Goal: Task Accomplishment & Management: Manage account settings

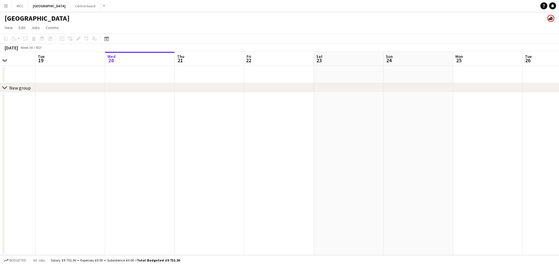
scroll to position [0, 179]
click at [88, 3] on button "Central board Close" at bounding box center [85, 5] width 30 height 11
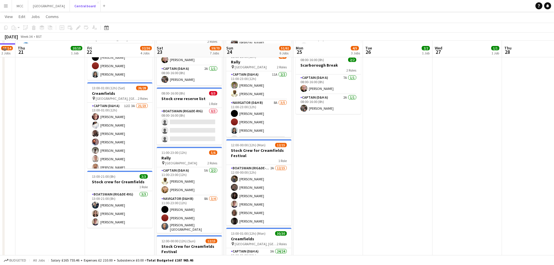
scroll to position [130, 0]
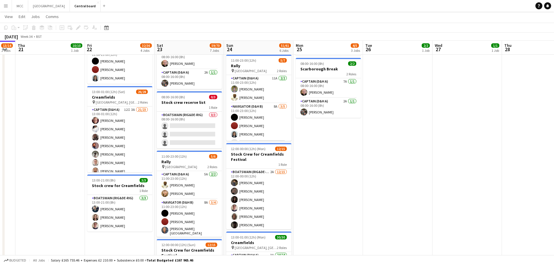
click at [401, 186] on app-date-cell "08:00-16:00 (8h) 2/2 Scarborough Break 2 Roles Captain (D&H A) 8A [DATE] 08:00-…" at bounding box center [398, 197] width 70 height 470
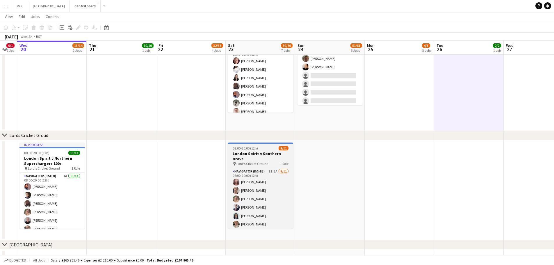
scroll to position [0, 120]
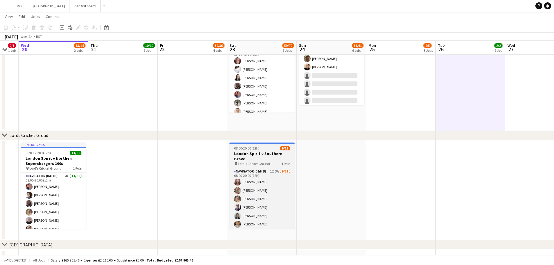
click at [236, 154] on h3 "London Spirit v Southern Brave" at bounding box center [262, 156] width 65 height 10
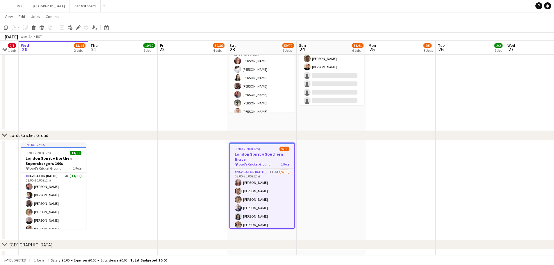
click at [254, 161] on h3 "London Spirit v Southern Brave" at bounding box center [262, 157] width 64 height 10
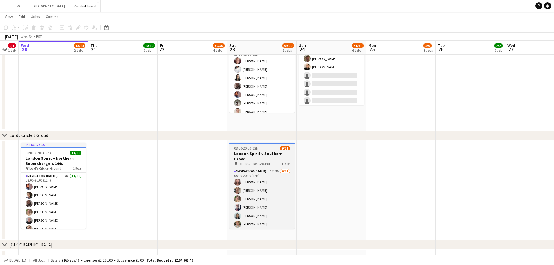
click at [267, 158] on h3 "London Spirit v Southern Brave" at bounding box center [262, 156] width 65 height 10
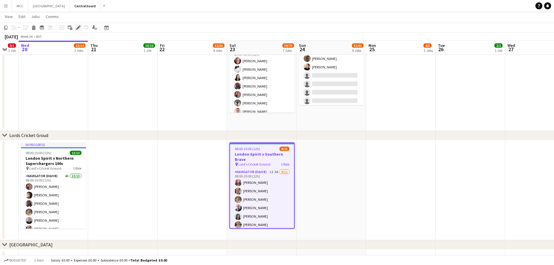
click at [78, 26] on icon "Edit" at bounding box center [78, 27] width 5 height 5
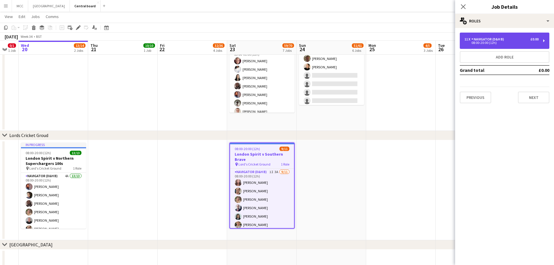
click at [507, 39] on div "11 x Navigator (D&H B) £0.00" at bounding box center [502, 39] width 74 height 4
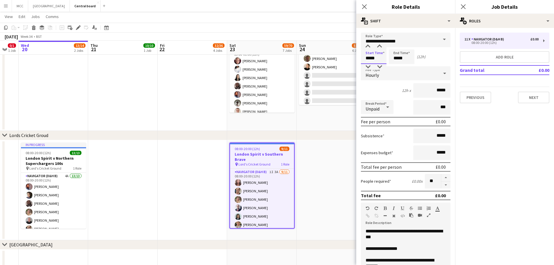
drag, startPoint x: 380, startPoint y: 58, endPoint x: 359, endPoint y: 61, distance: 21.2
click at [359, 61] on form "**********" at bounding box center [405, 214] width 99 height 362
type input "*****"
drag, startPoint x: 408, startPoint y: 58, endPoint x: 380, endPoint y: 59, distance: 27.7
click at [380, 59] on div "Start Time ***** End Time ***** (9h)" at bounding box center [406, 56] width 90 height 15
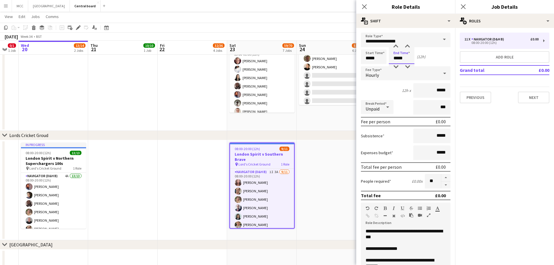
scroll to position [129, 0]
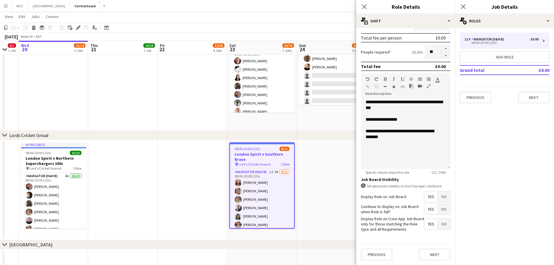
type input "*****"
click at [329, 189] on app-date-cell at bounding box center [332, 190] width 70 height 100
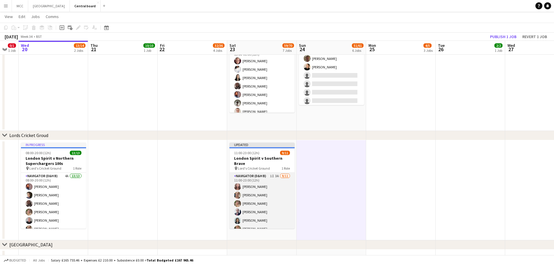
scroll to position [48, 0]
click at [270, 197] on app-card-role "Navigator (D&H B) 1I 3A [DATE] 11:00-23:00 (12h) [PERSON_NAME] [PERSON_NAME] [P…" at bounding box center [262, 177] width 65 height 104
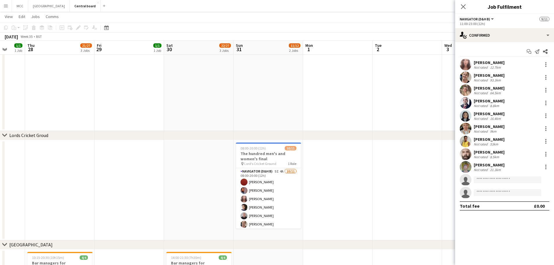
scroll to position [0, 186]
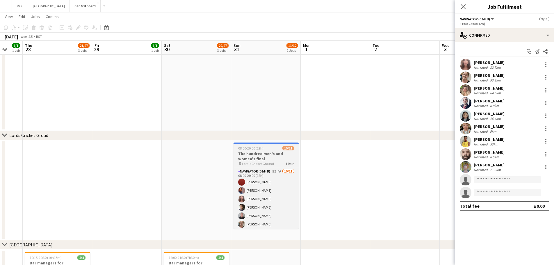
click at [273, 157] on h3 "The hundred men's and women's final" at bounding box center [266, 156] width 65 height 10
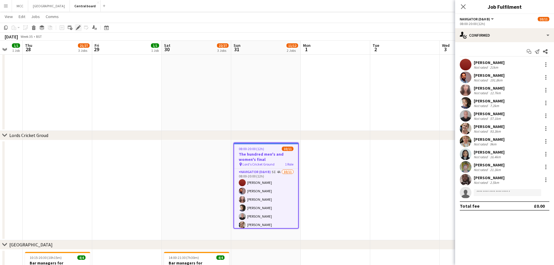
click at [78, 25] on div "Edit" at bounding box center [78, 27] width 7 height 7
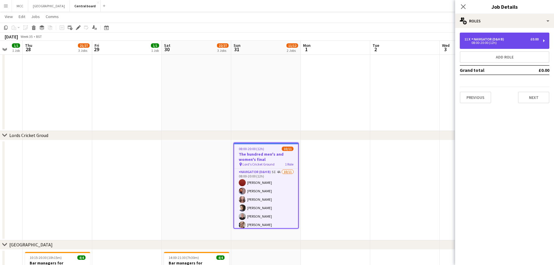
click at [516, 44] on div "08:00-20:00 (12h)" at bounding box center [502, 42] width 74 height 3
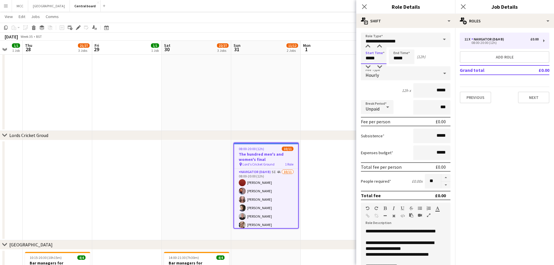
drag, startPoint x: 379, startPoint y: 59, endPoint x: 358, endPoint y: 61, distance: 22.0
click at [358, 61] on form "**********" at bounding box center [405, 214] width 99 height 362
type input "*****"
drag, startPoint x: 406, startPoint y: 57, endPoint x: 379, endPoint y: 57, distance: 27.4
click at [379, 57] on div "Start Time ***** End Time ***** (9h)" at bounding box center [406, 56] width 90 height 15
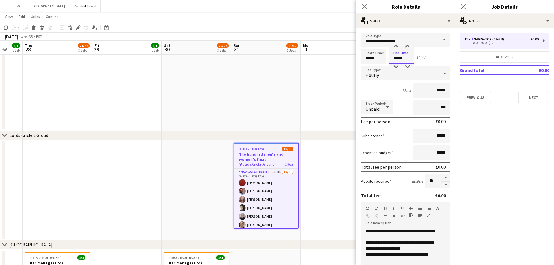
type input "*****"
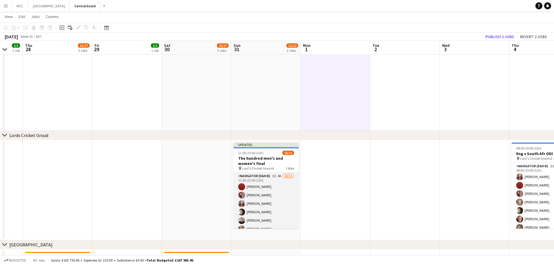
drag, startPoint x: 258, startPoint y: 203, endPoint x: 292, endPoint y: 205, distance: 33.9
click at [246, 225] on app-card-role "Navigator (D&H B) 5I 4A [DATE] 11:00-23:00 (12h) [PERSON_NAME] [PERSON_NAME] [P…" at bounding box center [266, 225] width 65 height 104
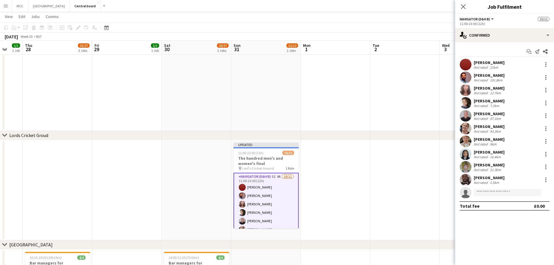
scroll to position [0, 198]
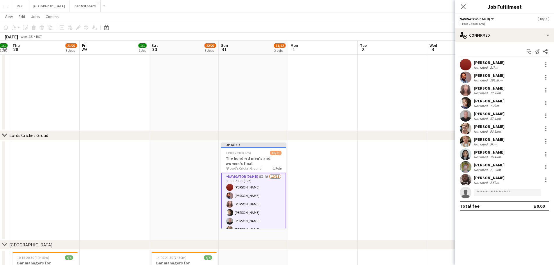
click at [399, 165] on app-date-cell at bounding box center [393, 190] width 70 height 100
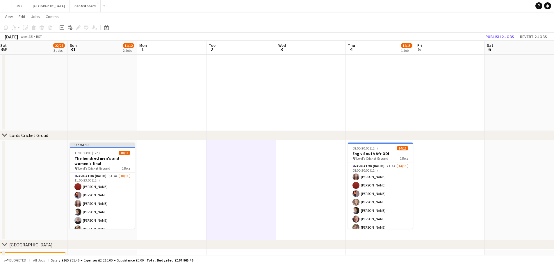
scroll to position [0, 143]
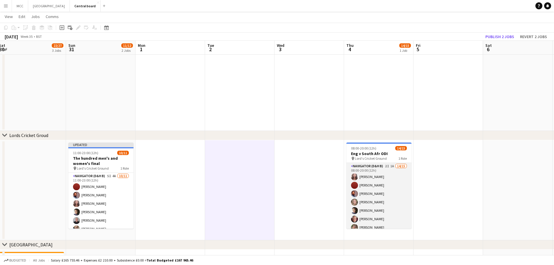
click at [373, 182] on app-card-role "Navigator (D&H B) 2I 1A 14/15 08:00-20:00 (12h) [PERSON_NAME] [PERSON_NAME] [PE…" at bounding box center [379, 232] width 65 height 138
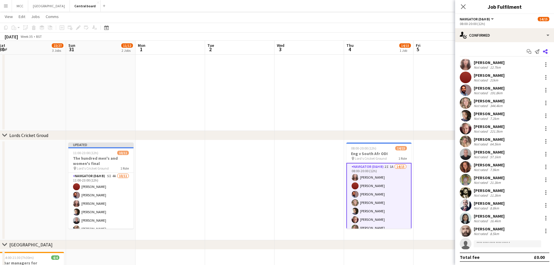
click at [543, 53] on icon at bounding box center [545, 51] width 5 height 5
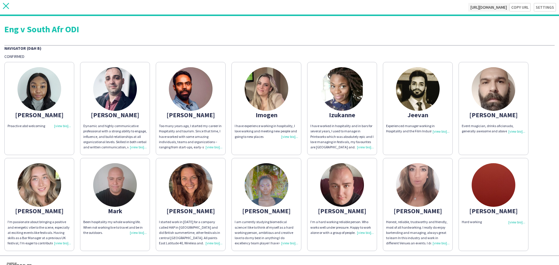
click at [6, 6] on icon at bounding box center [6, 6] width 6 height 6
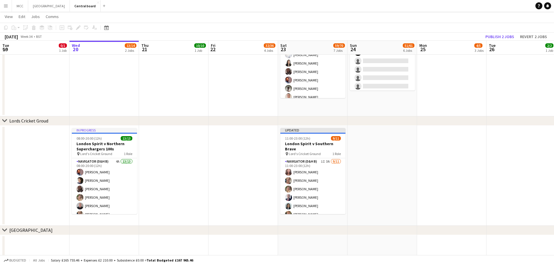
scroll to position [446, 0]
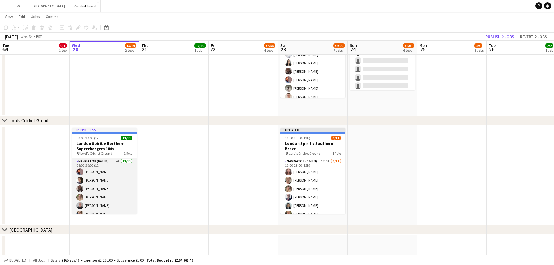
click at [95, 187] on app-card-role "Navigator (D&H B) 4A 13/13 08:00-20:00 (12h) [PERSON_NAME] [PERSON_NAME] [PERSO…" at bounding box center [104, 218] width 65 height 121
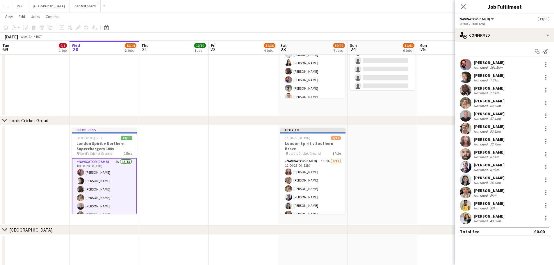
click at [377, 179] on app-date-cell at bounding box center [383, 175] width 70 height 100
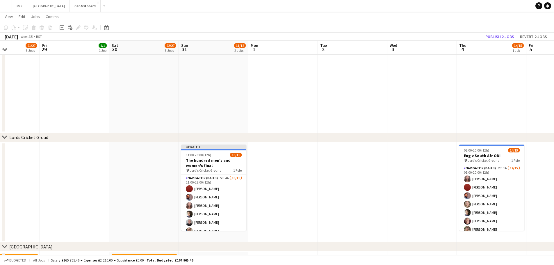
scroll to position [0, 181]
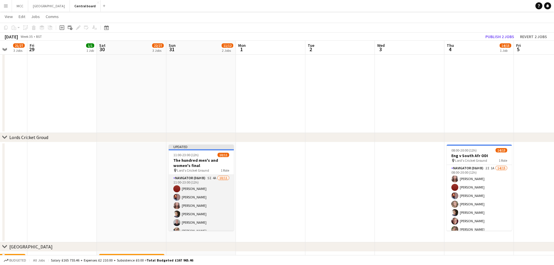
click at [207, 183] on app-card-role "Navigator (D&H B) 5I 4A [DATE] 11:00-23:00 (12h) [PERSON_NAME] [PERSON_NAME] [P…" at bounding box center [201, 227] width 65 height 104
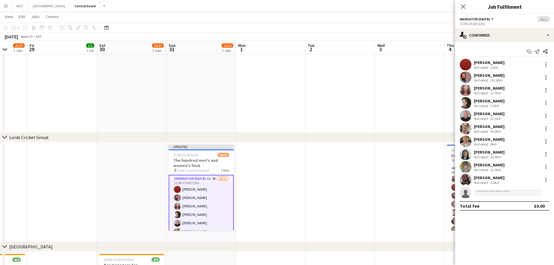
click at [534, 26] on app-options-switcher "Navigator (D&H B) All roles Navigator (D&H B) [DATE] 11:00-23:00 (12h)" at bounding box center [504, 21] width 99 height 14
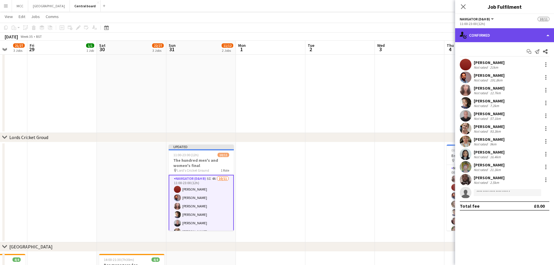
click at [535, 37] on div "single-neutral-actions-check-2 Confirmed" at bounding box center [504, 35] width 99 height 14
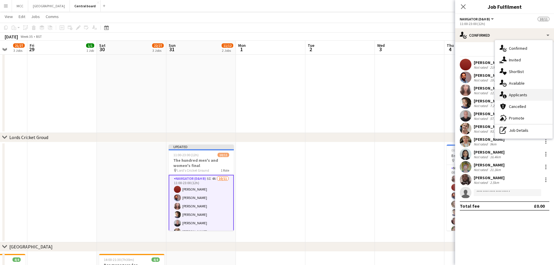
click at [527, 96] on div "single-neutral-actions-information Applicants" at bounding box center [524, 95] width 58 height 12
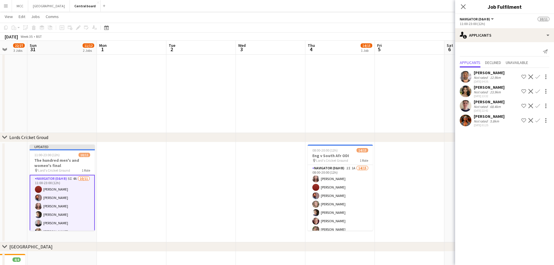
scroll to position [0, 203]
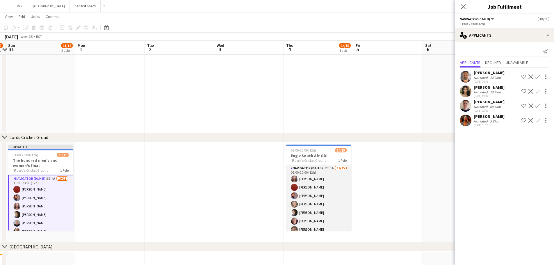
click at [321, 197] on app-card-role "Navigator (D&H B) 2I 1A 14/15 08:00-20:00 (12h) [PERSON_NAME] [PERSON_NAME] [PE…" at bounding box center [318, 234] width 65 height 138
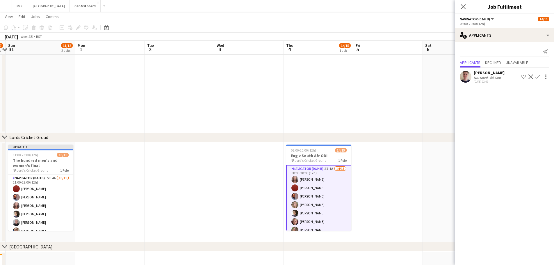
click at [373, 202] on app-date-cell at bounding box center [389, 192] width 70 height 100
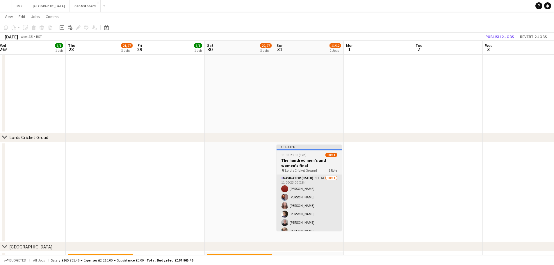
scroll to position [0, 162]
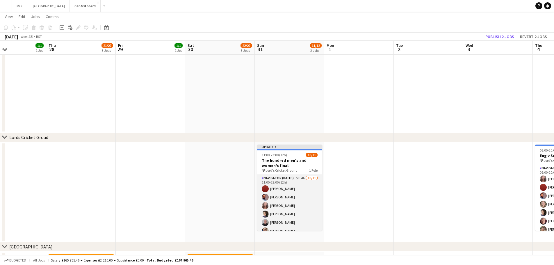
click at [278, 202] on app-card-role "Navigator (D&H B) 5I 4A [DATE] 11:00-23:00 (12h) [PERSON_NAME] [PERSON_NAME] [P…" at bounding box center [289, 227] width 65 height 104
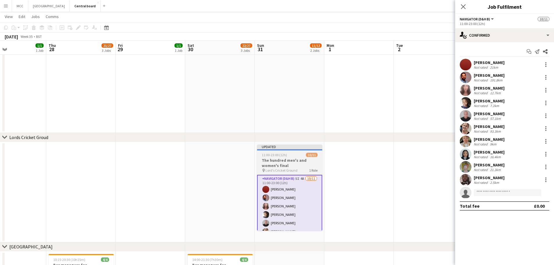
click at [315, 157] on app-job-card "Updated 11:00-23:00 (12h) 10/11 The hundred men's and women's final pin Lord's …" at bounding box center [289, 188] width 65 height 86
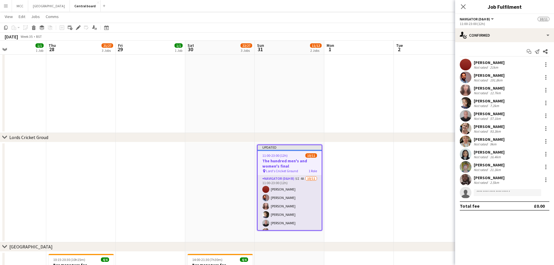
click at [296, 192] on app-card-role "Navigator (D&H B) 5I 4A [DATE] 11:00-23:00 (12h) [PERSON_NAME] [PERSON_NAME] [P…" at bounding box center [290, 227] width 64 height 104
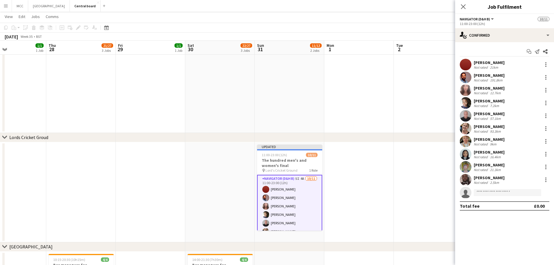
click at [296, 192] on app-card-role "Navigator (D&H B) 5I 4A [DATE] 11:00-23:00 (12h) [PERSON_NAME] [PERSON_NAME] [P…" at bounding box center [289, 227] width 65 height 105
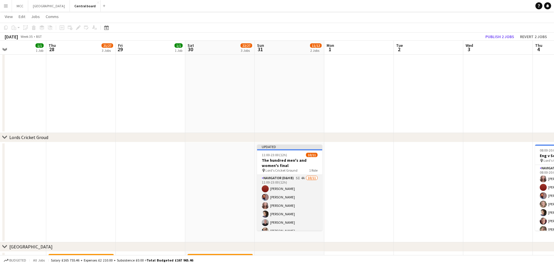
click at [283, 202] on app-card-role "Navigator (D&H B) 5I 4A [DATE] 11:00-23:00 (12h) [PERSON_NAME] [PERSON_NAME] [P…" at bounding box center [289, 227] width 65 height 104
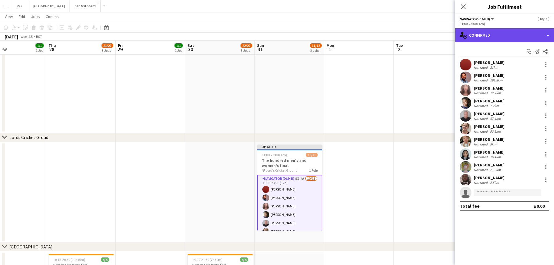
click at [526, 30] on div "single-neutral-actions-check-2 Confirmed" at bounding box center [504, 35] width 99 height 14
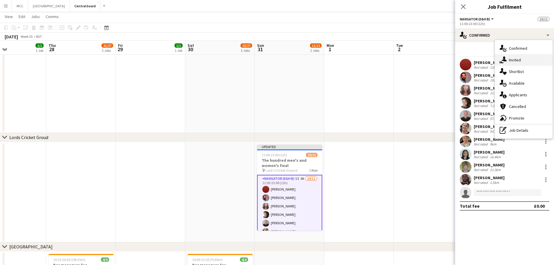
click at [515, 58] on div "single-neutral-actions-share-1 Invited" at bounding box center [524, 60] width 58 height 12
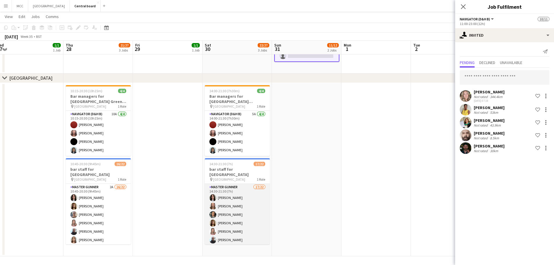
scroll to position [598, 0]
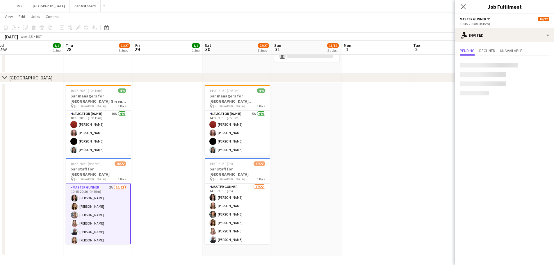
scroll to position [48, 0]
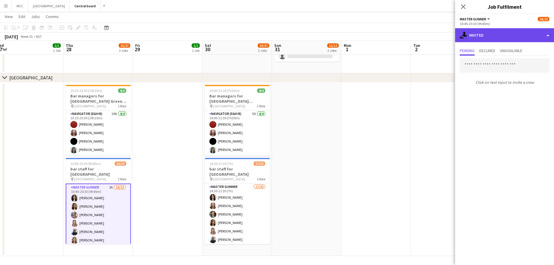
click at [541, 33] on div "single-neutral-actions-share-1 Invited" at bounding box center [504, 35] width 99 height 14
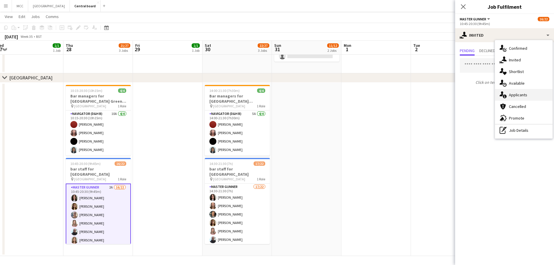
click at [522, 96] on div "single-neutral-actions-information Applicants" at bounding box center [524, 95] width 58 height 12
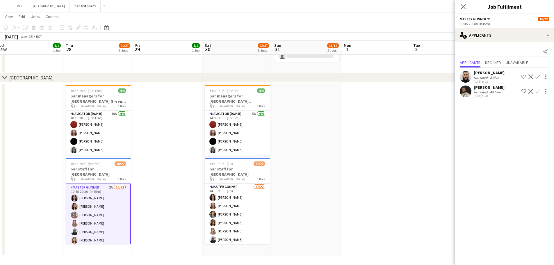
click at [539, 92] on app-icon "Confirm" at bounding box center [538, 91] width 5 height 5
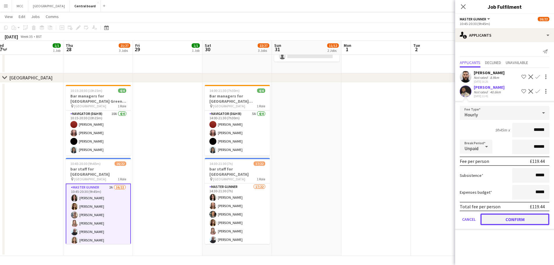
click at [518, 223] on button "Confirm" at bounding box center [515, 220] width 69 height 12
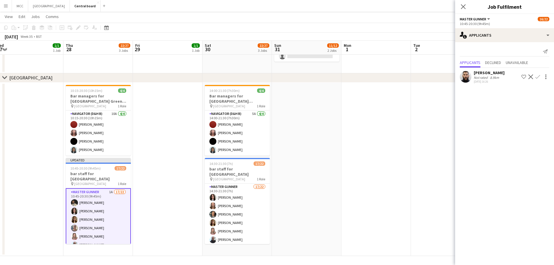
click at [280, 196] on app-date-cell at bounding box center [307, 170] width 70 height 174
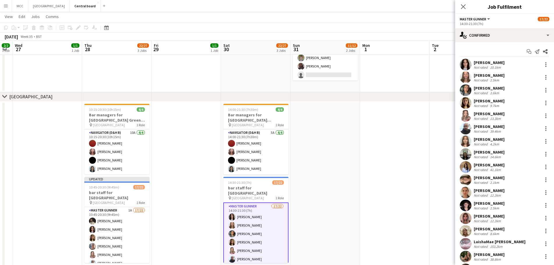
scroll to position [599, 0]
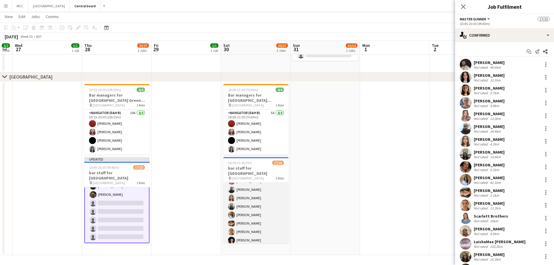
scroll to position [0, 0]
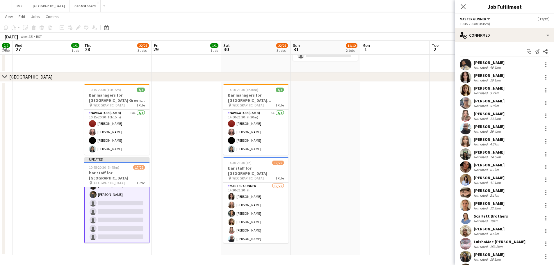
click at [381, 154] on app-date-cell at bounding box center [395, 169] width 70 height 174
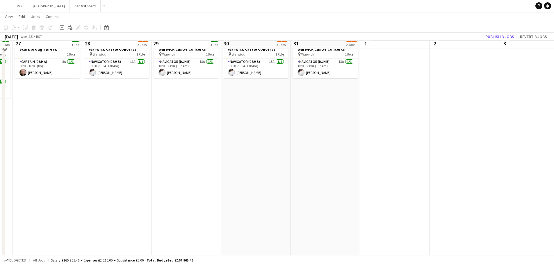
scroll to position [50, 0]
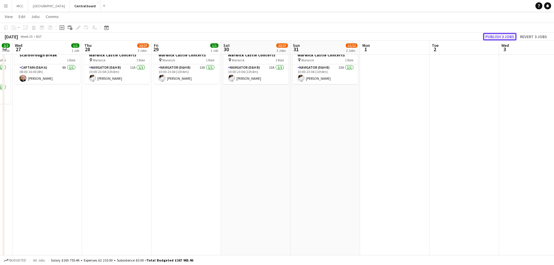
click at [496, 35] on button "Publish 3 jobs" at bounding box center [499, 37] width 33 height 8
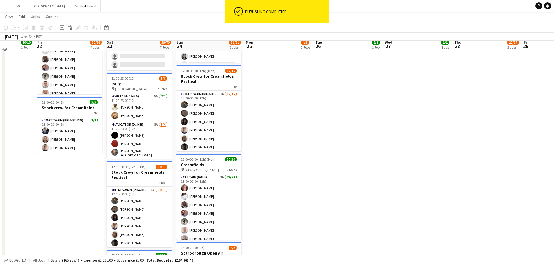
scroll to position [208, 0]
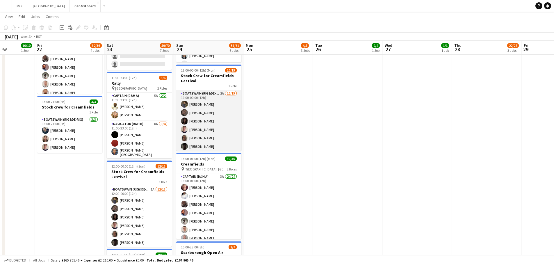
click at [211, 132] on app-card-role "Boatswain (rig&de-rig) 2A [DATE] 12:00-00:00 (12h) [PERSON_NAME] [PERSON_NAME] …" at bounding box center [208, 159] width 65 height 138
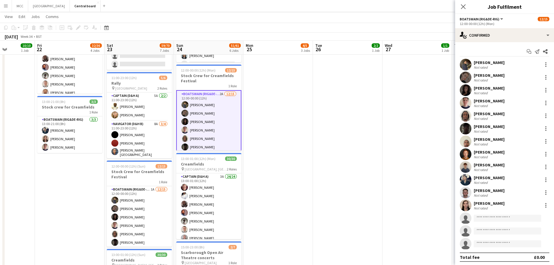
click at [280, 199] on app-date-cell "07:30-13:00 (5h30m) 2/2 Creamfields container Bar 1 Role Navigator (D&H B) 3A […" at bounding box center [279, 119] width 70 height 470
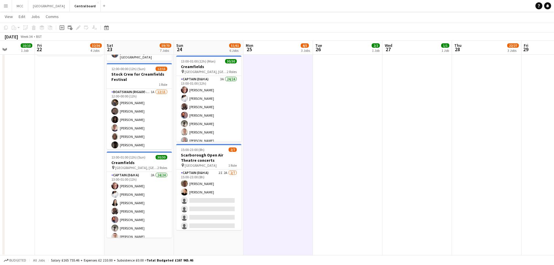
scroll to position [303, 0]
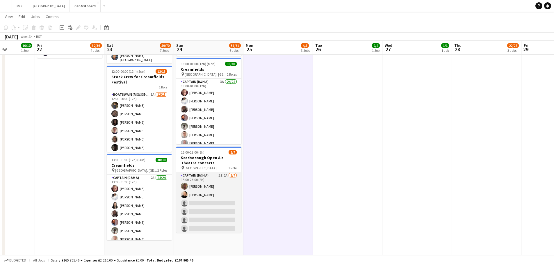
click at [199, 203] on app-card-role "Captain (D&H A) 2I 2A [DATE] 15:00-23:00 (8h) [PERSON_NAME] [PERSON_NAME] singl…" at bounding box center [208, 207] width 65 height 70
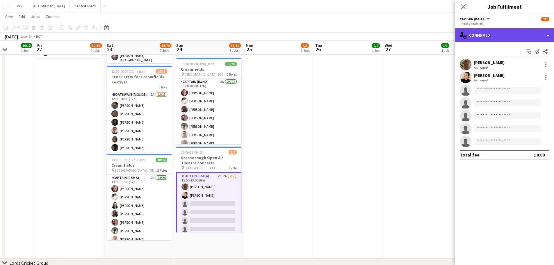
click at [532, 33] on div "single-neutral-actions-check-2 Confirmed" at bounding box center [504, 35] width 99 height 14
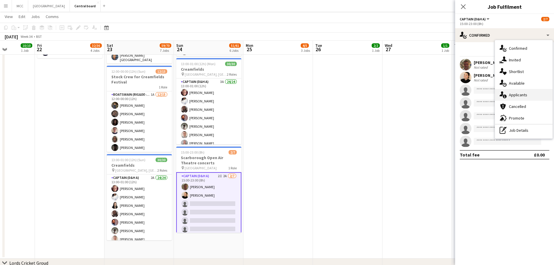
click at [521, 98] on div "single-neutral-actions-information Applicants" at bounding box center [524, 95] width 58 height 12
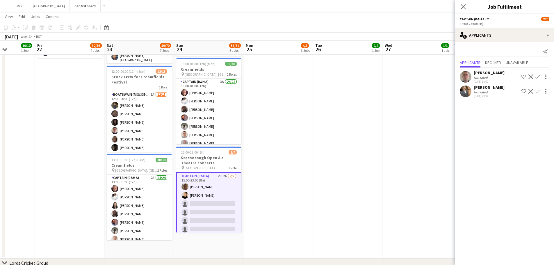
click at [487, 78] on div "Not rated" at bounding box center [481, 77] width 15 height 4
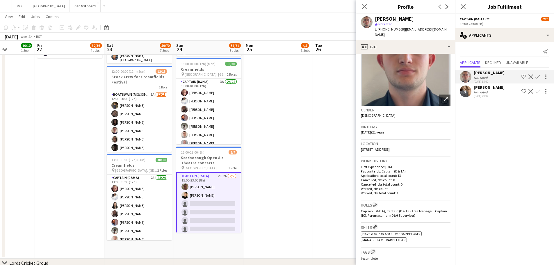
scroll to position [0, 0]
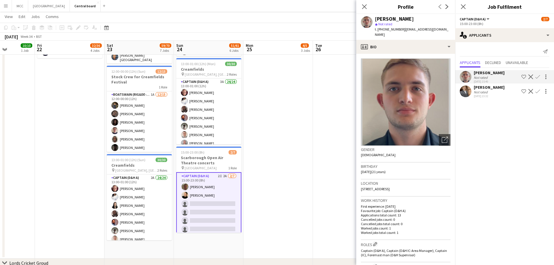
click at [260, 181] on app-date-cell "07:30-13:00 (5h30m) 2/2 Creamfields container Bar 1 Role Navigator (D&H B) 3A […" at bounding box center [279, 24] width 70 height 470
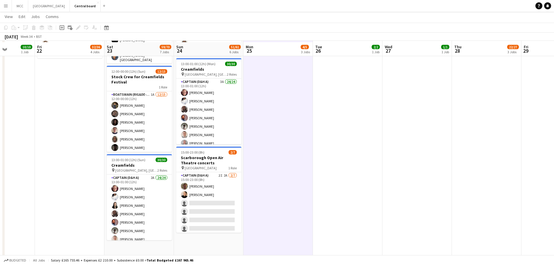
scroll to position [305, 0]
